Goal: Task Accomplishment & Management: Complete application form

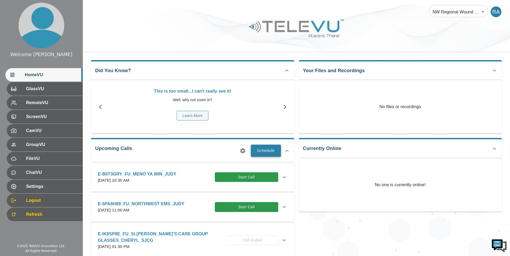
click at [265, 152] on button "Schedule" at bounding box center [266, 151] width 30 height 12
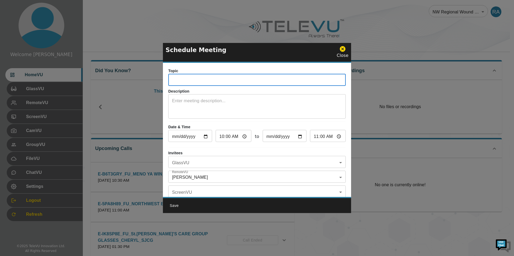
click at [185, 83] on input "text" at bounding box center [256, 80] width 177 height 11
type input "E-DPX3HJ4_FU_MENO YA WIN_JUDY_SJCG"
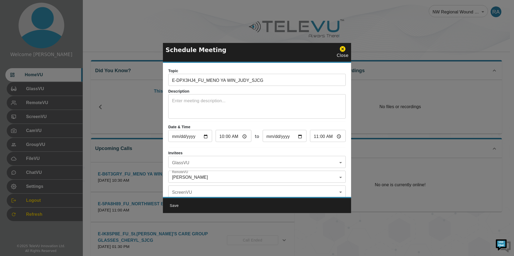
drag, startPoint x: 194, startPoint y: 96, endPoint x: 194, endPoint y: 99, distance: 3.0
click at [194, 96] on div "x ​" at bounding box center [256, 107] width 177 height 23
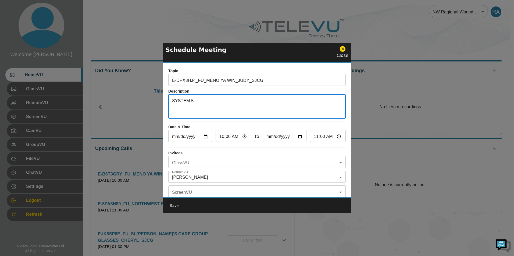
type textarea "SYSTEM 5"
click at [206, 136] on input "[DATE]" at bounding box center [190, 136] width 44 height 11
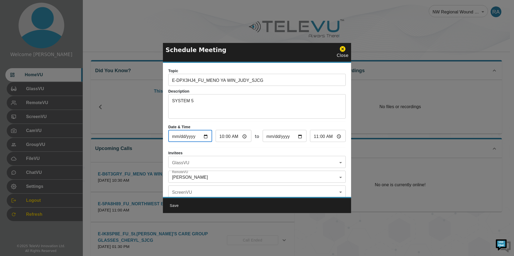
type input "[DATE]"
click at [232, 165] on body "Welcome [PERSON_NAME] HomeVU GlassVU RemoteVU ScreenVU CamVU GroupVU FileVU Cha…" at bounding box center [257, 174] width 514 height 349
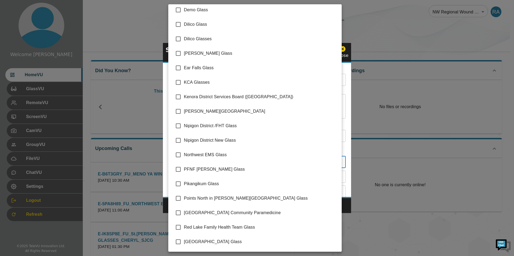
scroll to position [76, 0]
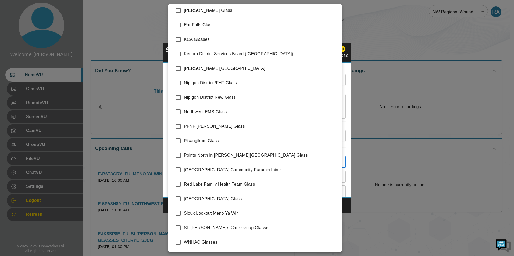
click at [180, 214] on input "checkbox" at bounding box center [178, 213] width 11 height 11
checkbox input "true"
type input "Sioux Lookout Meno Ya Win"
click at [346, 206] on div at bounding box center [257, 128] width 514 height 256
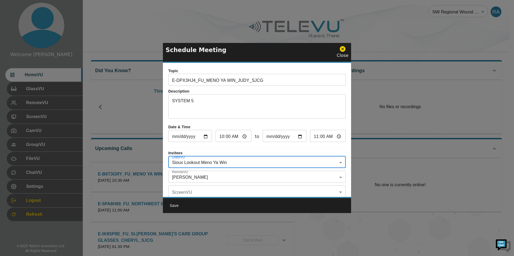
click at [184, 178] on body "Welcome [PERSON_NAME] HomeVU GlassVU RemoteVU ScreenVU CamVU GroupVU FileVU Cha…" at bounding box center [257, 174] width 514 height 349
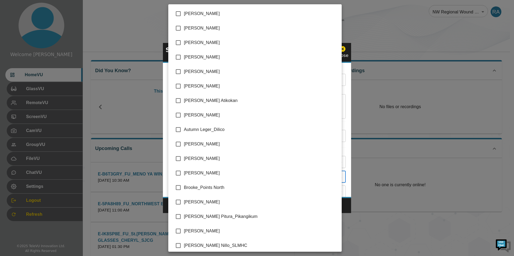
scroll to position [1075, 0]
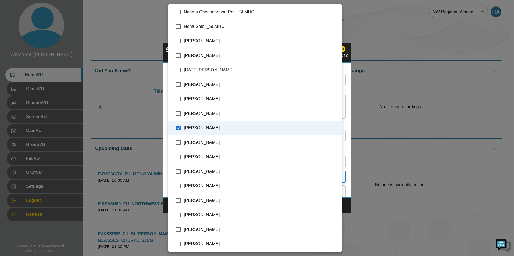
click at [177, 131] on input "checkbox" at bounding box center [178, 128] width 11 height 11
checkbox input "false"
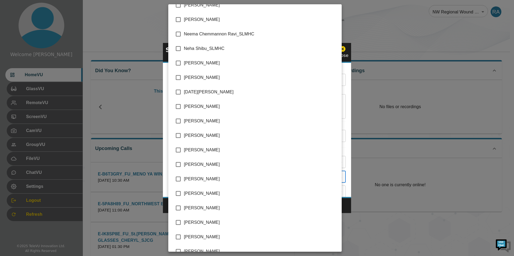
scroll to position [1038, 0]
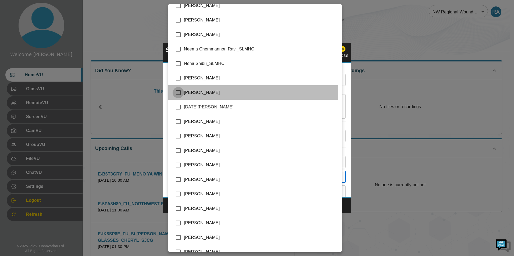
click at [178, 93] on input "checkbox" at bounding box center [178, 92] width 11 height 11
checkbox input "true"
type input "[PERSON_NAME]"
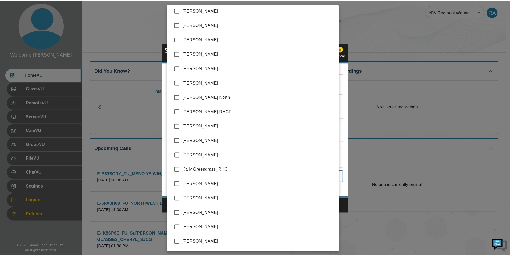
scroll to position [528, 0]
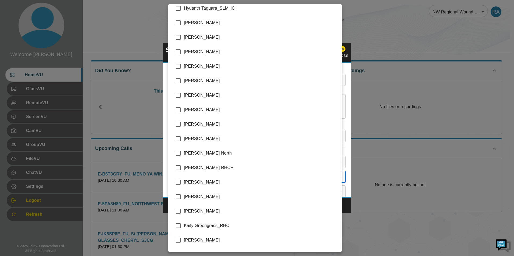
click at [177, 196] on input "checkbox" at bounding box center [178, 196] width 11 height 11
checkbox input "true"
type input "[PERSON_NAME],[PERSON_NAME]"
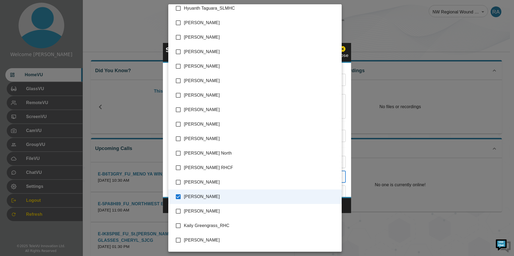
click at [348, 206] on div at bounding box center [257, 128] width 514 height 256
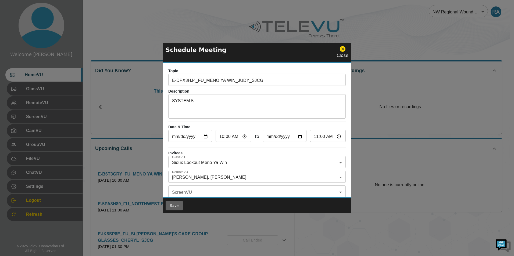
click at [175, 206] on button "Save" at bounding box center [174, 206] width 17 height 10
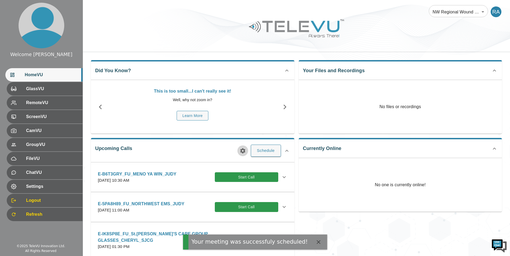
click at [243, 152] on icon "button" at bounding box center [242, 150] width 5 height 5
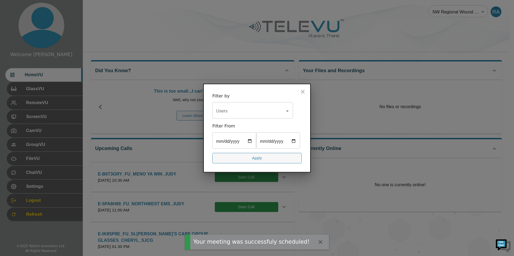
click at [231, 106] on input "Users" at bounding box center [249, 111] width 68 height 10
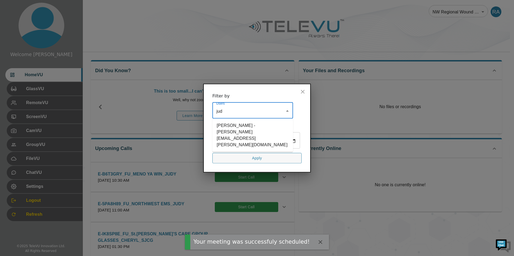
type input "[PERSON_NAME]"
click at [245, 121] on li "[PERSON_NAME] - [PERSON_NAME][EMAIL_ADDRESS][PERSON_NAME][DOMAIN_NAME]" at bounding box center [252, 135] width 81 height 29
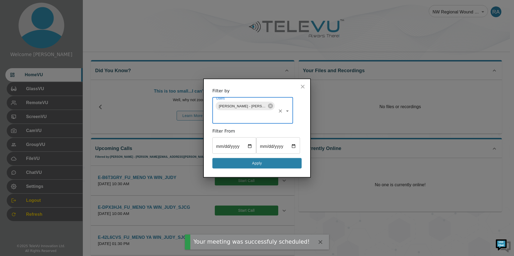
click at [278, 169] on button "Apply" at bounding box center [256, 163] width 89 height 10
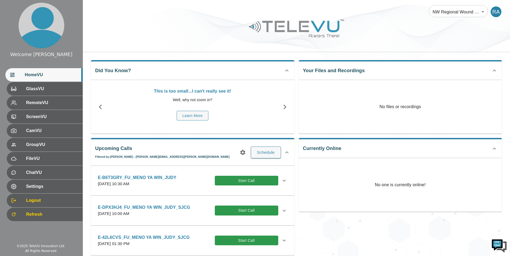
click at [281, 212] on icon at bounding box center [284, 211] width 6 height 6
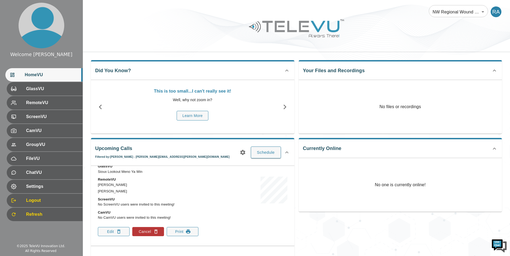
scroll to position [107, 0]
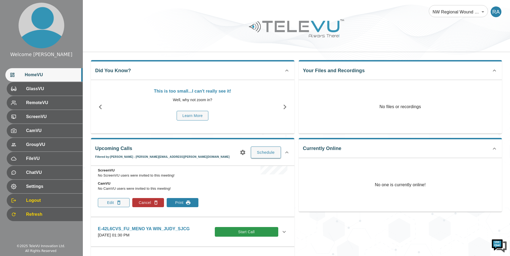
click at [183, 205] on button "Print" at bounding box center [183, 202] width 32 height 9
click at [329, 200] on div "No one is currently online!" at bounding box center [400, 185] width 203 height 54
click at [44, 232] on div "Welcome [PERSON_NAME] HomeVU GlassVU RemoteVU ScreenVU CamVU GroupVU FileVU Cha…" at bounding box center [41, 119] width 82 height 238
